Goal: Use online tool/utility: Use online tool/utility

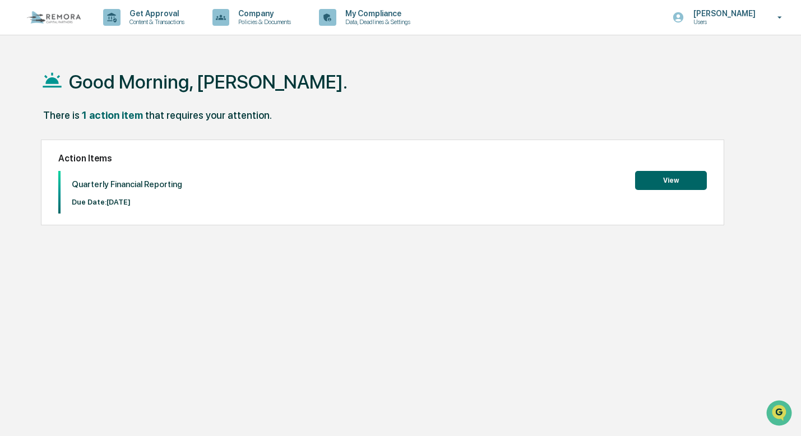
click at [670, 184] on button "View" at bounding box center [671, 180] width 72 height 19
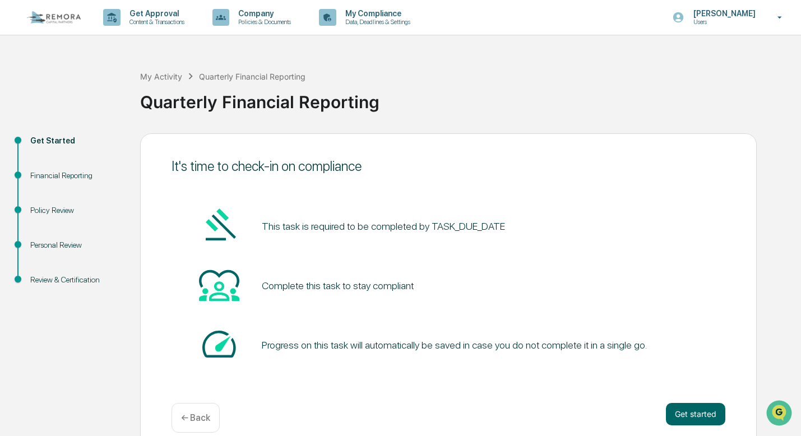
scroll to position [16, 0]
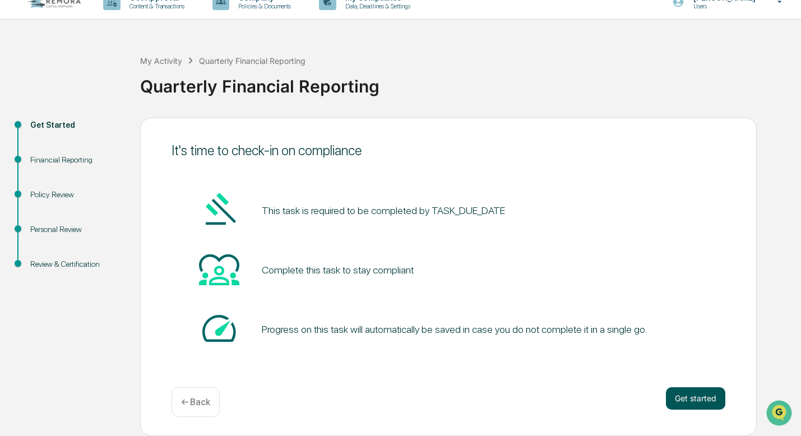
click at [690, 399] on button "Get started" at bounding box center [695, 398] width 59 height 22
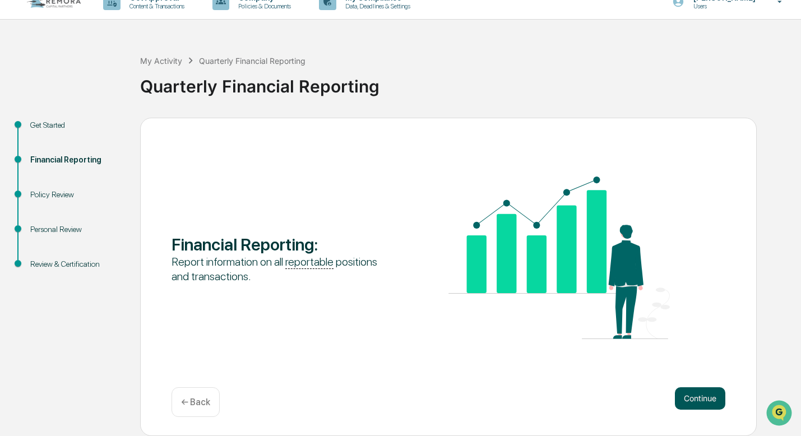
click at [708, 399] on button "Continue" at bounding box center [700, 398] width 50 height 22
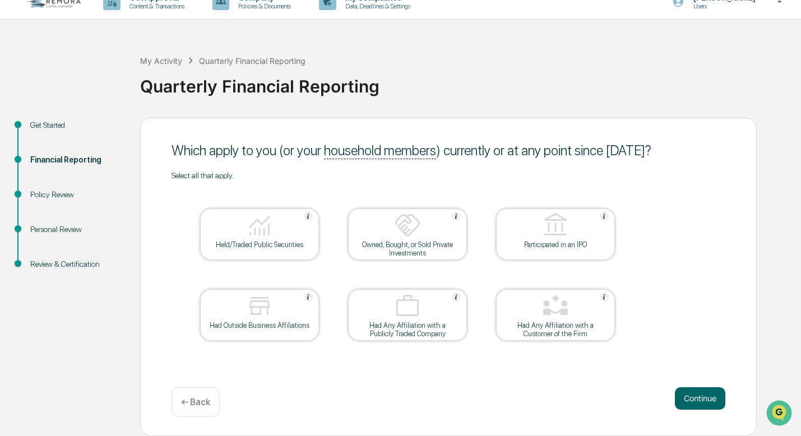
click at [282, 232] on div at bounding box center [259, 226] width 112 height 29
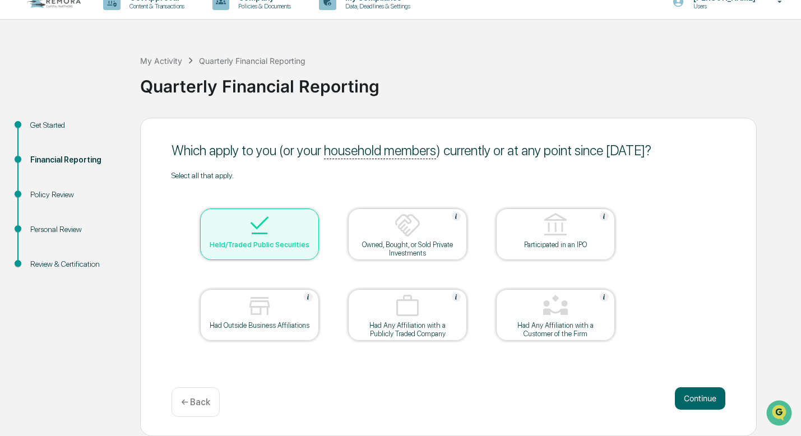
click at [411, 230] on img at bounding box center [407, 225] width 27 height 27
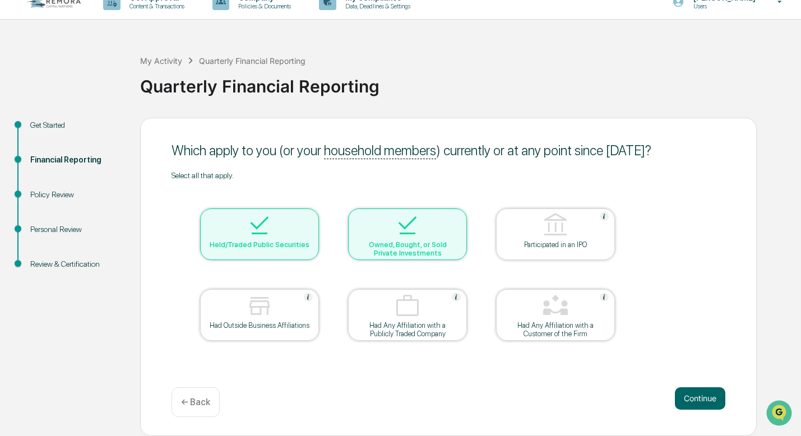
click at [257, 317] on img at bounding box center [259, 306] width 27 height 27
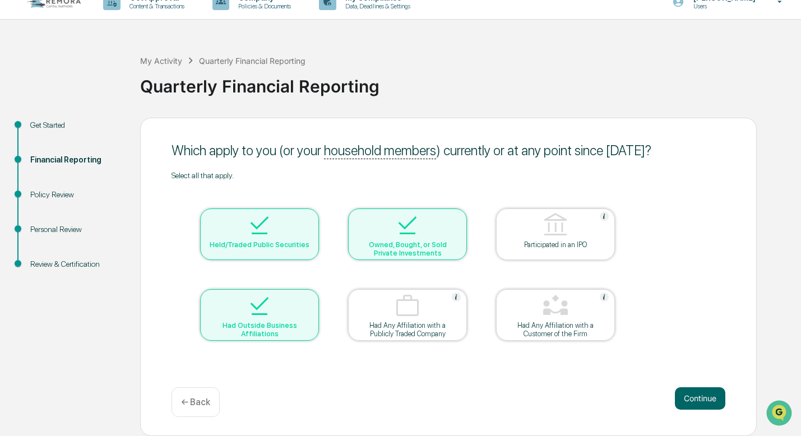
click at [550, 312] on img at bounding box center [555, 306] width 27 height 27
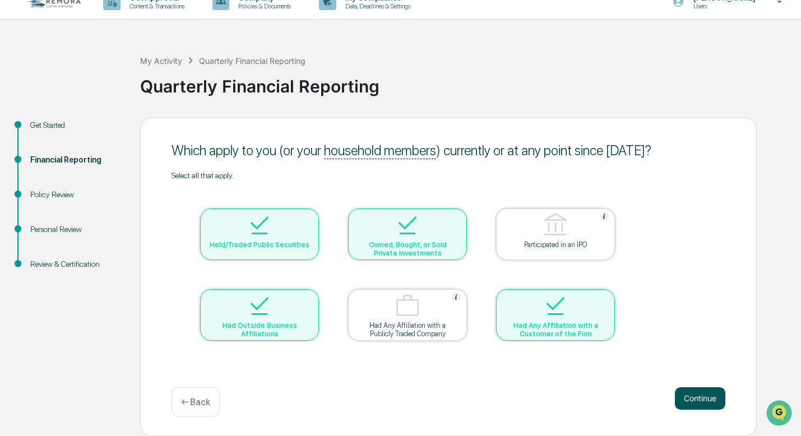
click at [701, 401] on button "Continue" at bounding box center [700, 398] width 50 height 22
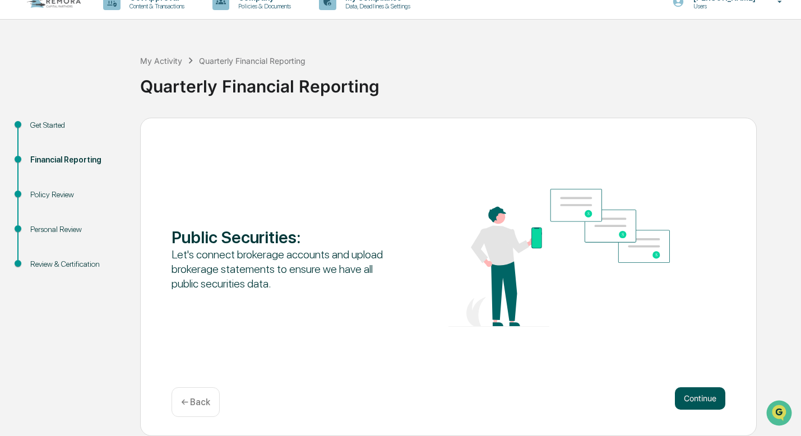
click at [699, 400] on button "Continue" at bounding box center [700, 398] width 50 height 22
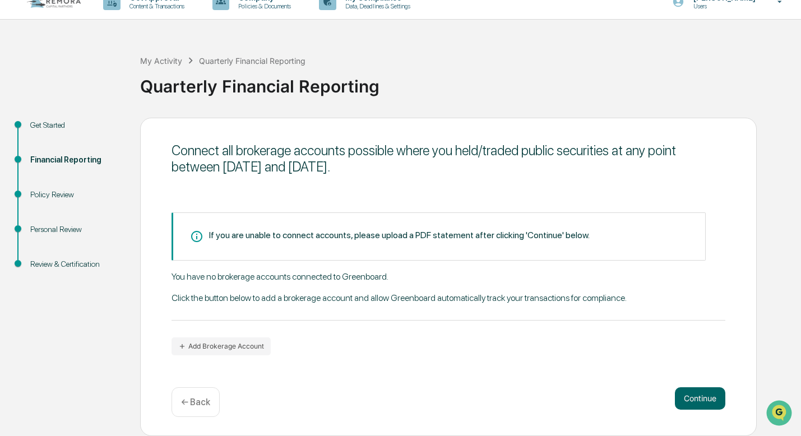
click at [336, 189] on div "Connect all brokerage accounts possible where you held/traded public securities…" at bounding box center [448, 277] width 617 height 318
